Goal: Transaction & Acquisition: Book appointment/travel/reservation

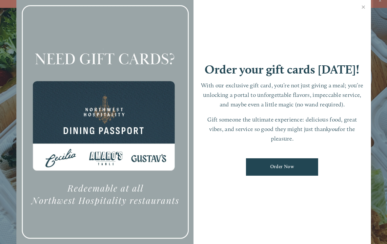
scroll to position [7, 0]
click at [364, 13] on link "Close" at bounding box center [363, 8] width 13 height 18
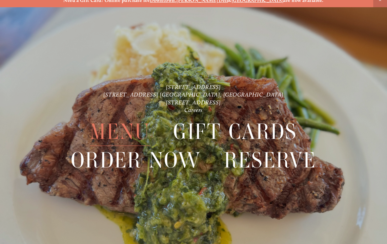
click at [136, 137] on span "Menu" at bounding box center [120, 132] width 60 height 28
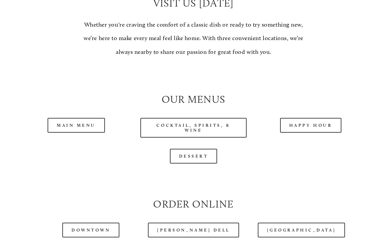
scroll to position [524, 0]
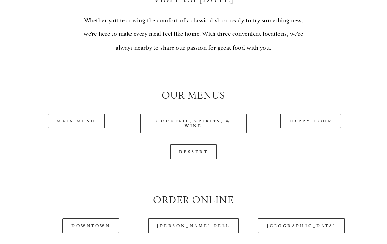
click at [93, 127] on link "Main Menu" at bounding box center [76, 120] width 57 height 15
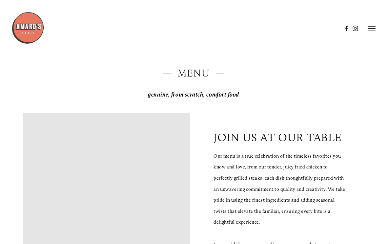
scroll to position [0, 0]
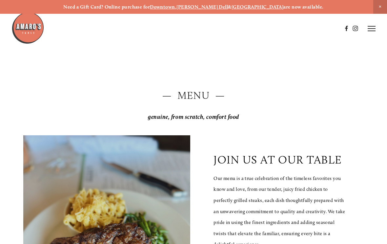
click at [373, 31] on line at bounding box center [371, 31] width 8 height 0
click at [370, 28] on line at bounding box center [370, 29] width 6 height 6
click at [368, 31] on icon at bounding box center [371, 29] width 8 height 6
click at [333, 27] on span "Reserve" at bounding box center [333, 29] width 15 height 6
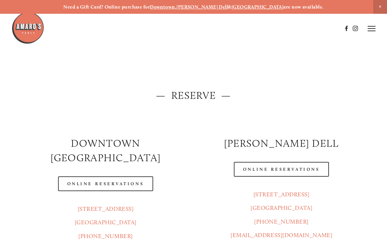
click at [287, 166] on link "Online Reservations" at bounding box center [281, 169] width 95 height 15
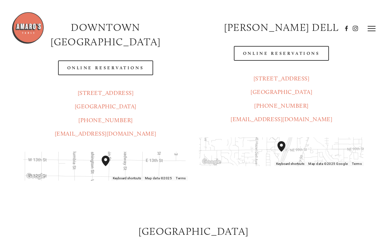
scroll to position [114, 0]
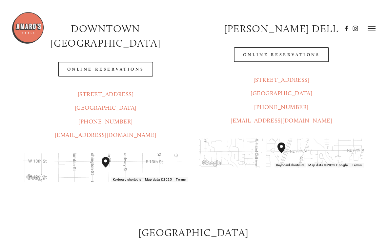
click at [253, 60] on link "Online Reservations" at bounding box center [281, 54] width 95 height 15
